Goal: Navigation & Orientation: Find specific page/section

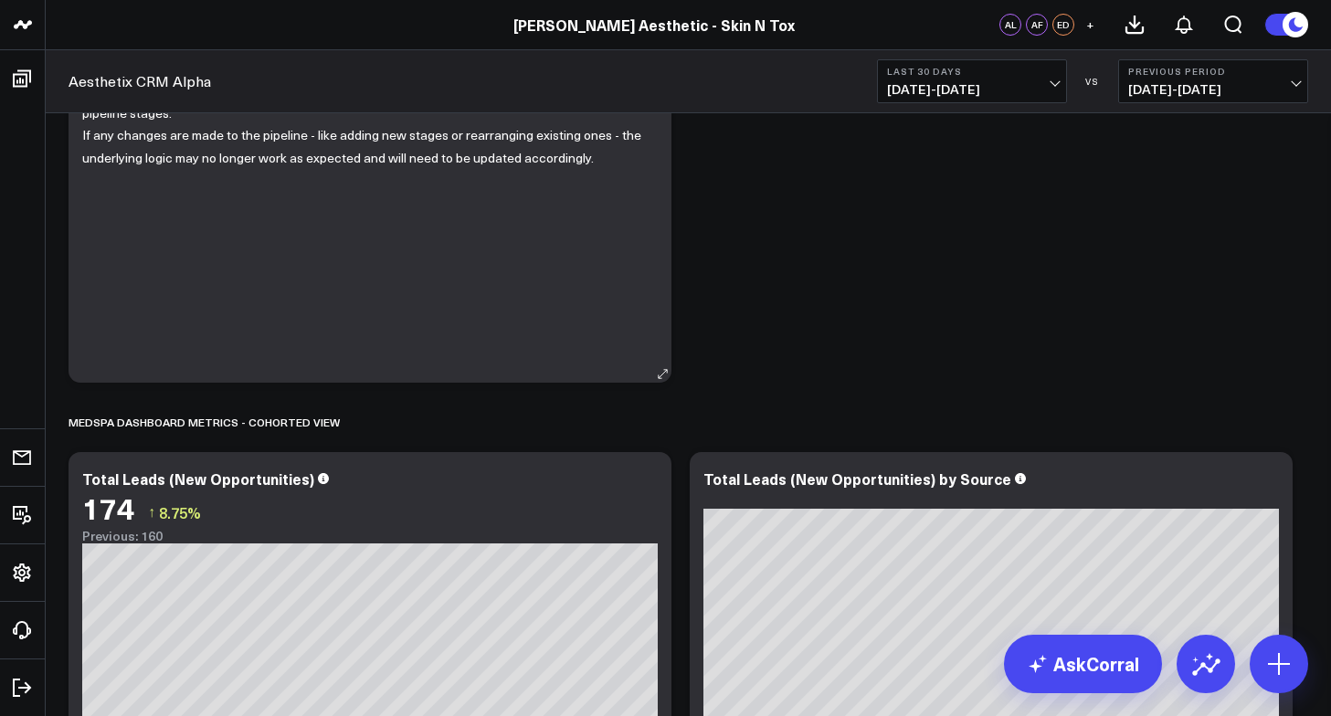
scroll to position [356, 0]
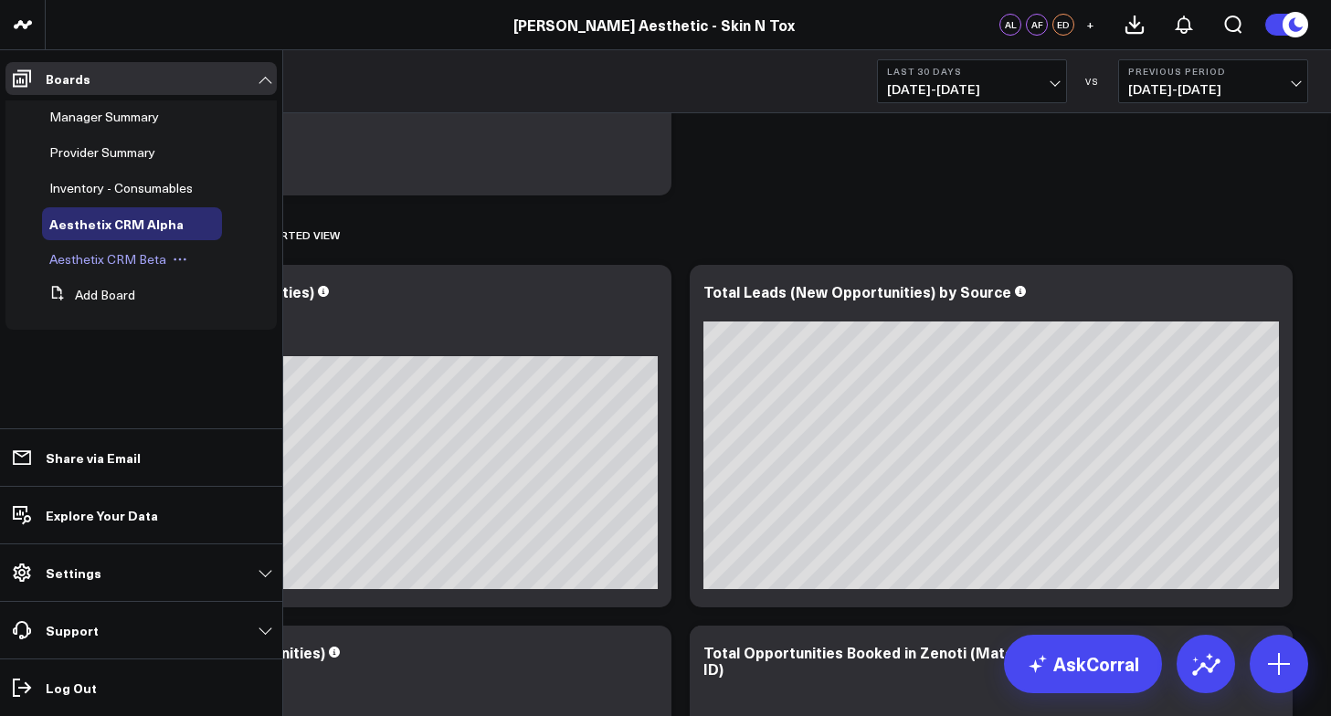
click at [113, 253] on span "Aesthetix CRM Beta" at bounding box center [107, 258] width 117 height 17
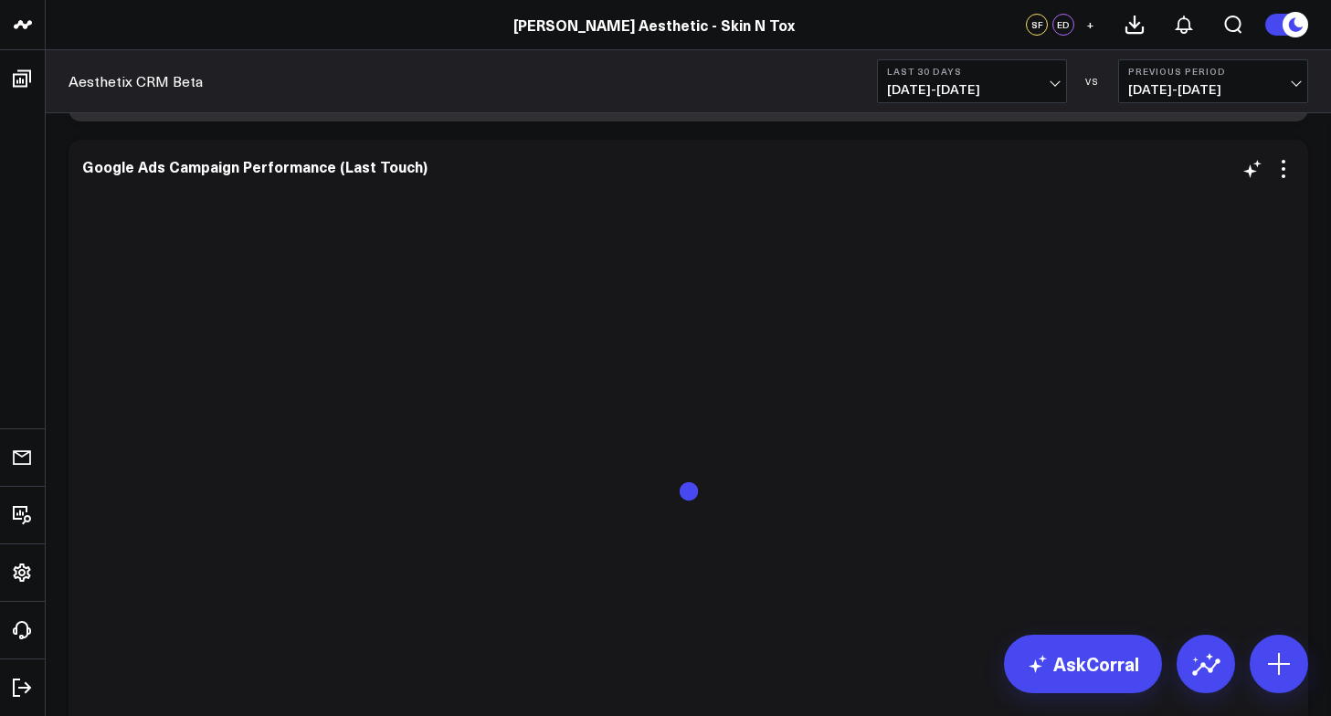
scroll to position [6359, 0]
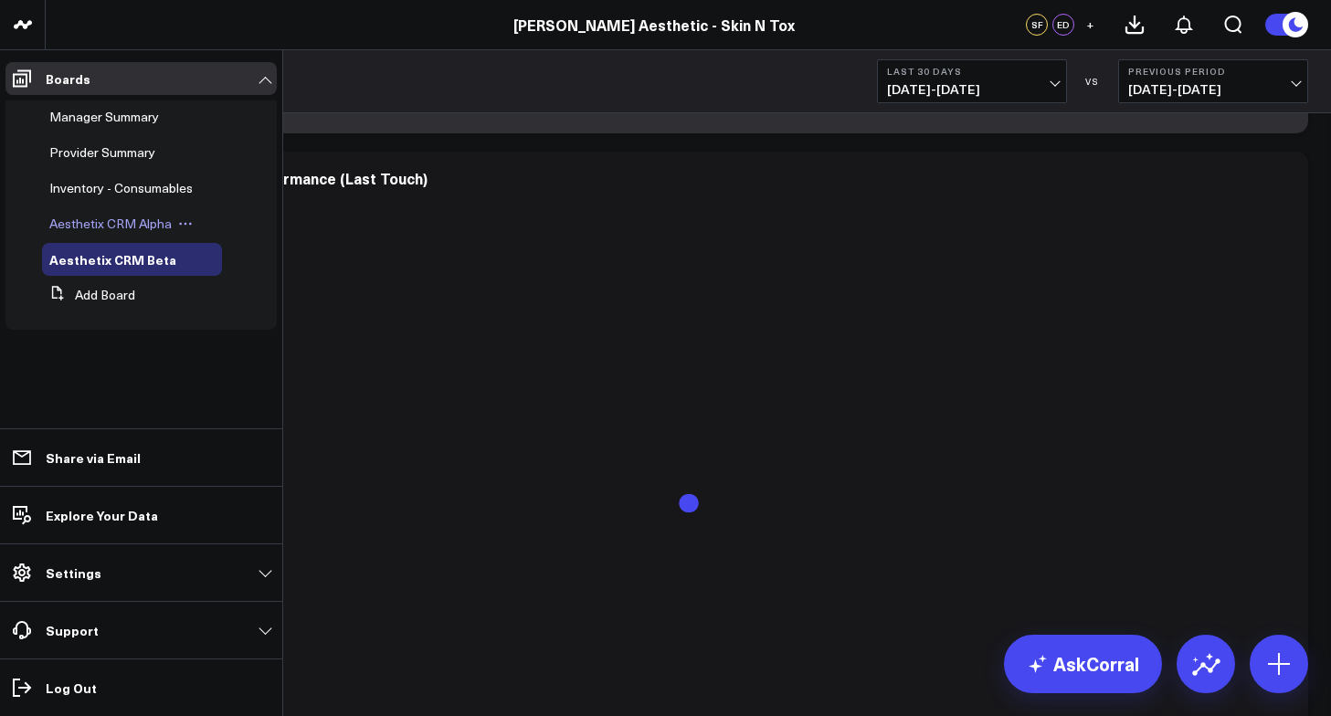
click at [90, 233] on div "Aesthetix CRM Alpha" at bounding box center [132, 223] width 180 height 33
click at [93, 221] on span "Aesthetix CRM Alpha" at bounding box center [110, 223] width 122 height 17
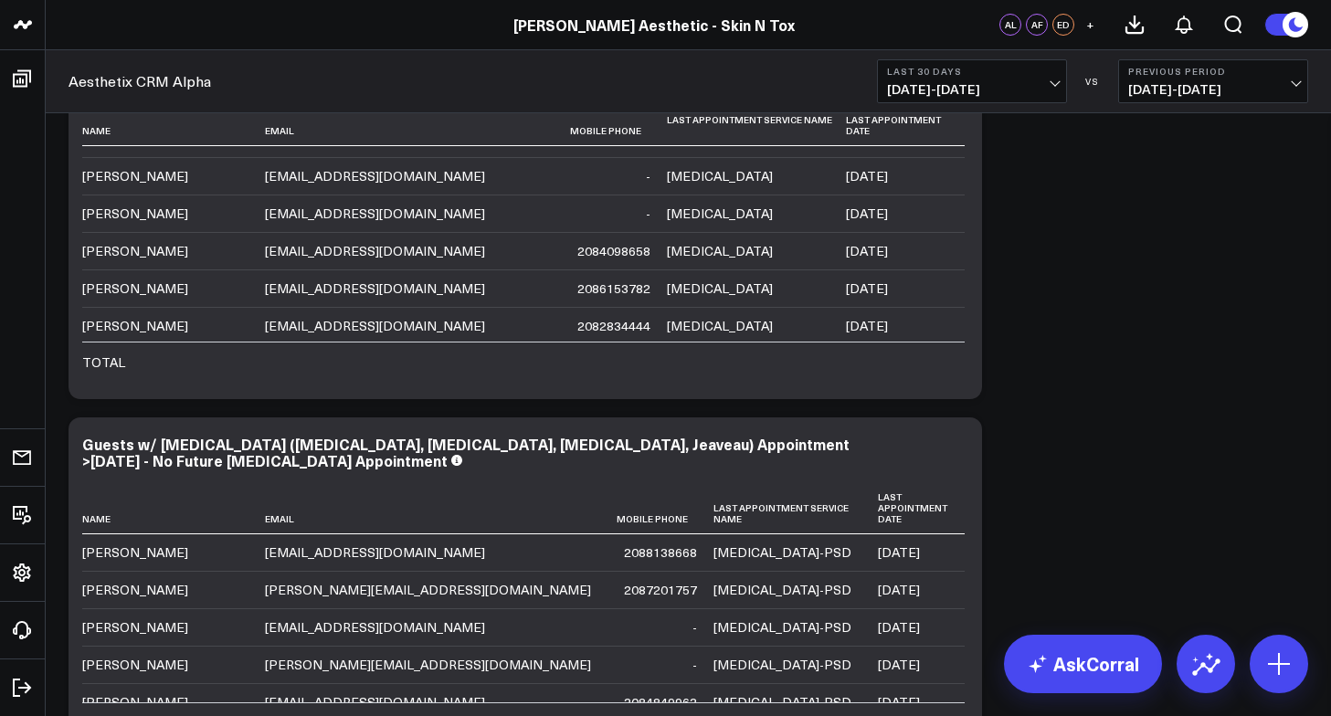
scroll to position [902, 0]
